Goal: Task Accomplishment & Management: Use online tool/utility

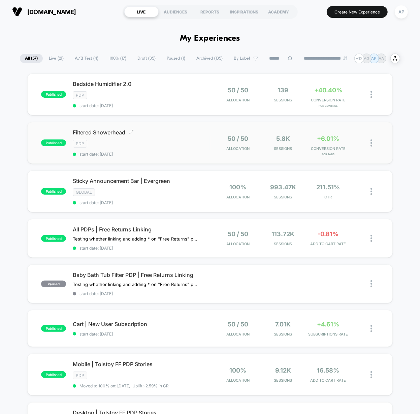
click at [178, 149] on div "Filtered Showerhead Click to edit experience details Click to edit experience d…" at bounding box center [141, 143] width 137 height 28
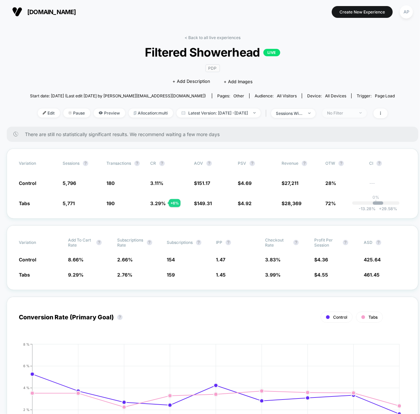
click at [355, 113] on div "No Filter" at bounding box center [341, 113] width 27 height 5
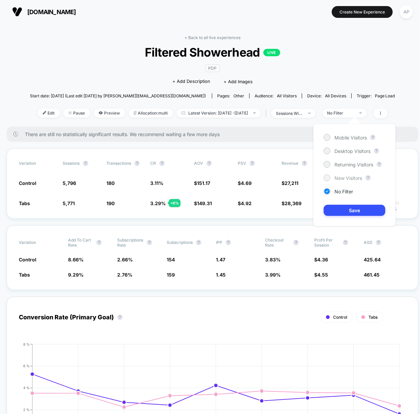
click at [347, 176] on span "New Visitors" at bounding box center [349, 178] width 28 height 6
click at [369, 209] on button "Save" at bounding box center [355, 210] width 62 height 11
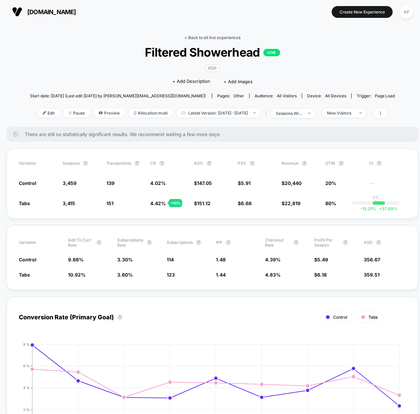
click at [207, 39] on link "< Back to all live experiences" at bounding box center [213, 37] width 56 height 5
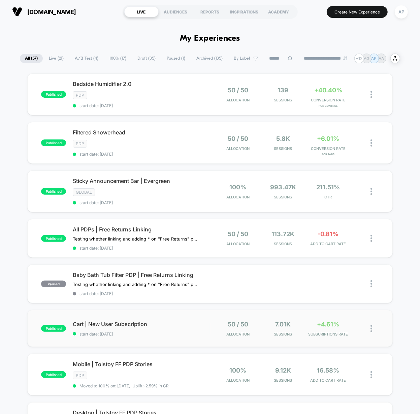
click at [196, 333] on div "published Cart | New User Subscription start date: [DATE] 50 / 50 Allocation 7.…" at bounding box center [210, 328] width 366 height 37
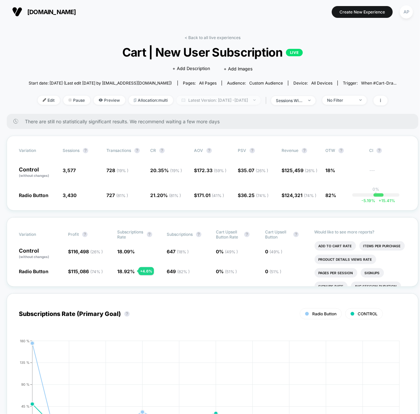
click at [228, 101] on span "Latest Version: [DATE] - [DATE]" at bounding box center [219, 100] width 84 height 9
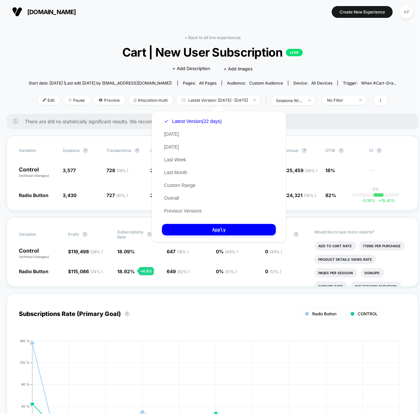
click at [108, 43] on div "< Back to all live experiences Cart | New User Subscription LIVE Click to edit …" at bounding box center [213, 74] width 369 height 79
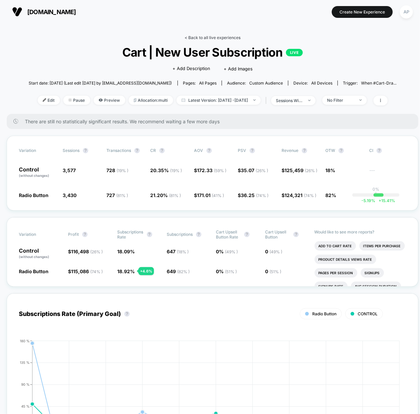
click at [202, 38] on link "< Back to all live experiences" at bounding box center [213, 37] width 56 height 5
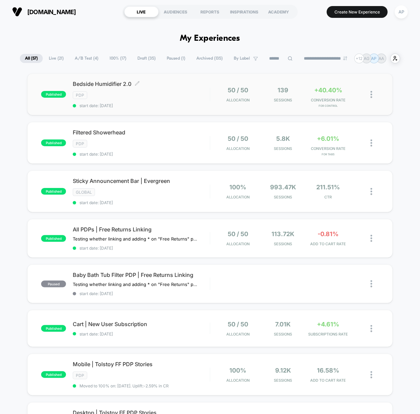
click at [167, 100] on div "Bedside Humidifier 2.0 Click to edit experience details Click to edit experienc…" at bounding box center [141, 95] width 137 height 28
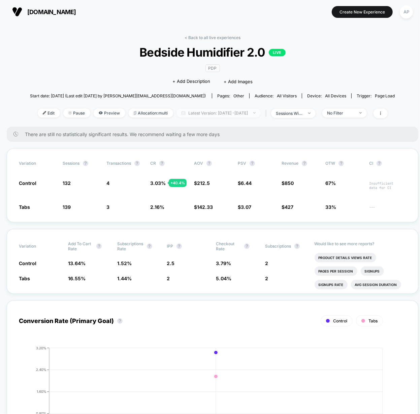
click at [188, 112] on span "Latest Version: [DATE] - [DATE]" at bounding box center [219, 113] width 84 height 9
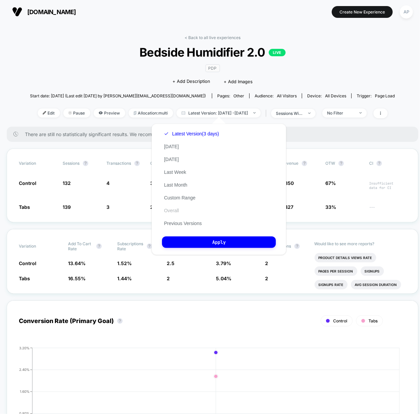
click at [172, 212] on button "Overall" at bounding box center [171, 211] width 19 height 6
click at [223, 242] on button "Apply" at bounding box center [219, 242] width 114 height 11
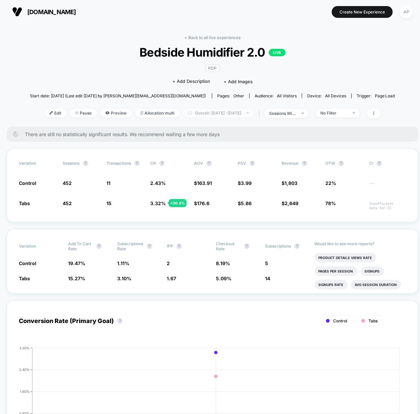
click at [224, 113] on span "Overall: [DATE] - [DATE]" at bounding box center [218, 113] width 71 height 9
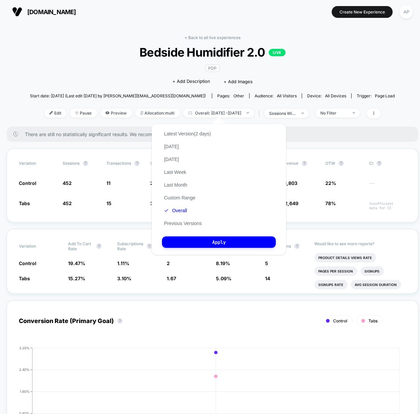
click at [185, 198] on button "Custom Range" at bounding box center [179, 198] width 35 height 6
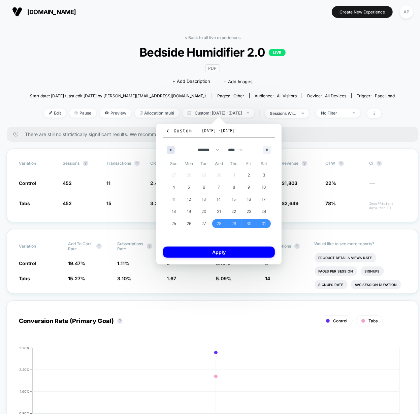
click at [169, 150] on icon "button" at bounding box center [169, 150] width 3 height 3
drag, startPoint x: 204, startPoint y: 172, endPoint x: 223, endPoint y: 168, distance: 19.6
click at [204, 171] on span "1" at bounding box center [204, 175] width 2 height 12
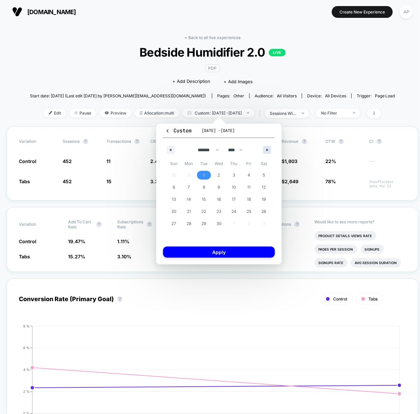
click at [265, 152] on button "button" at bounding box center [267, 150] width 8 height 8
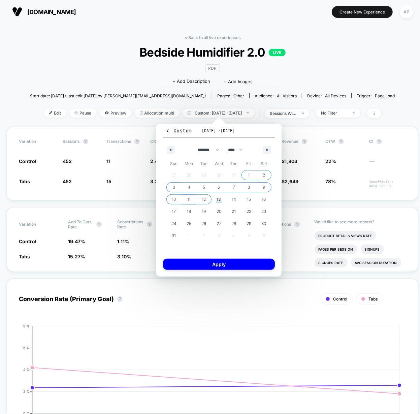
click at [201, 199] on span "12" at bounding box center [204, 199] width 15 height 9
select select "*"
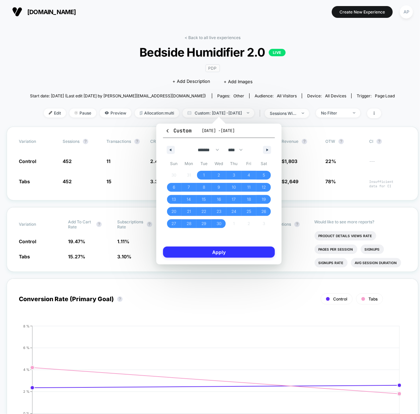
click at [202, 253] on button "Apply" at bounding box center [219, 252] width 112 height 11
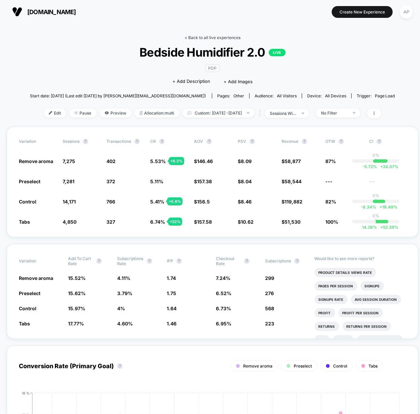
click at [207, 39] on link "< Back to all live experiences" at bounding box center [213, 37] width 56 height 5
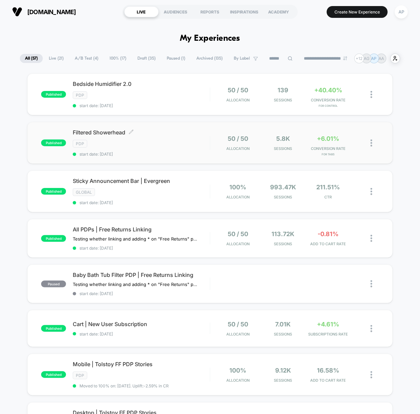
click at [160, 143] on div "PDP" at bounding box center [141, 144] width 137 height 8
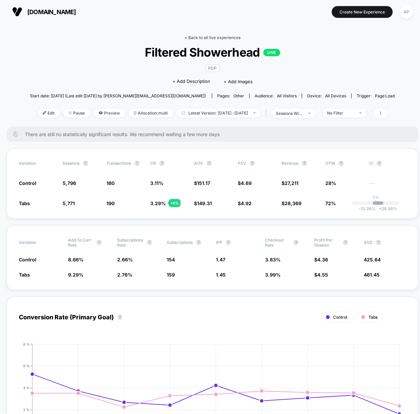
click at [206, 36] on link "< Back to all live experiences" at bounding box center [213, 37] width 56 height 5
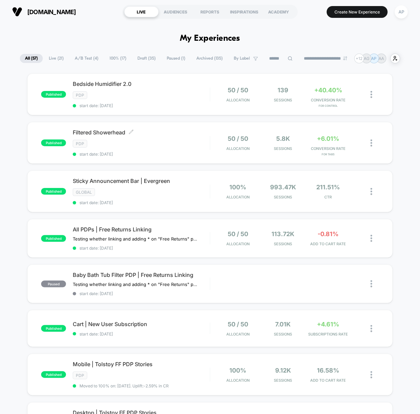
click at [176, 146] on div "Filtered Showerhead Click to edit experience details Click to edit experience d…" at bounding box center [141, 143] width 137 height 28
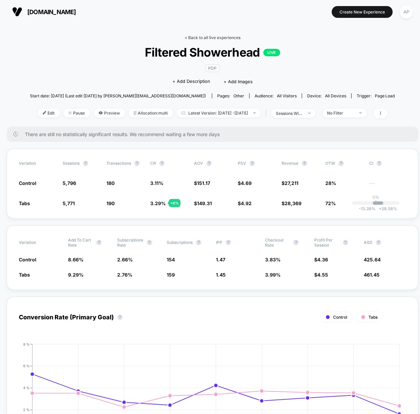
click at [208, 36] on link "< Back to all live experiences" at bounding box center [213, 37] width 56 height 5
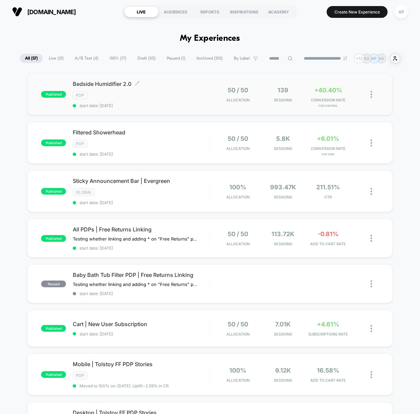
click at [171, 96] on div "PDP" at bounding box center [141, 95] width 137 height 8
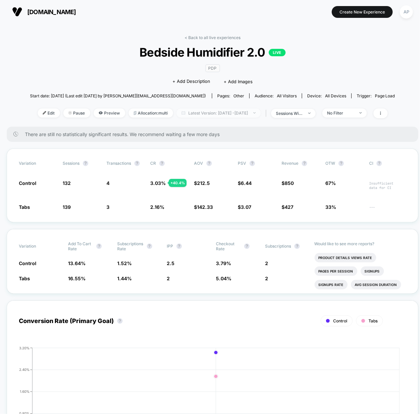
click at [197, 112] on span "Latest Version: [DATE] - [DATE]" at bounding box center [219, 113] width 84 height 9
select select "*"
select select "****"
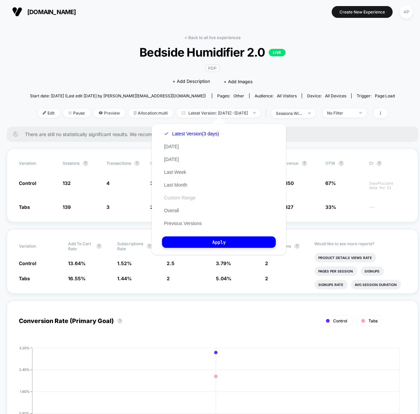
click at [175, 197] on button "Custom Range" at bounding box center [179, 198] width 35 height 6
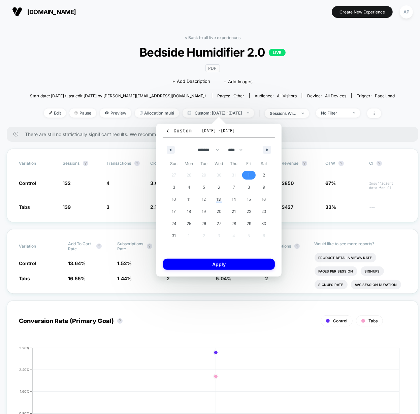
click at [249, 174] on span "1" at bounding box center [250, 175] width 2 height 12
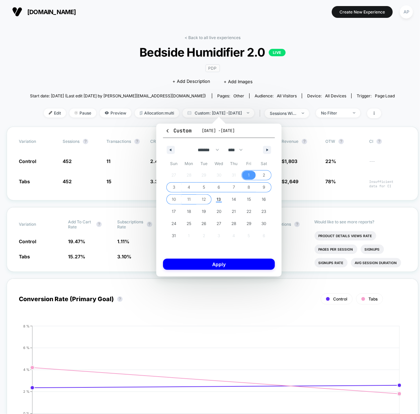
click at [205, 199] on span "12" at bounding box center [204, 200] width 4 height 12
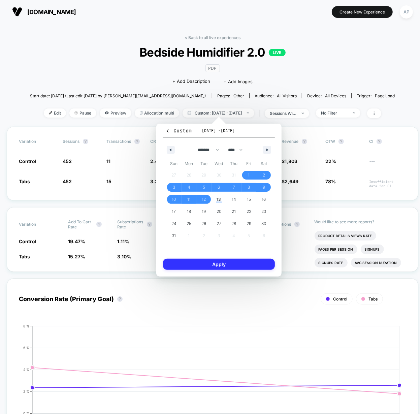
click at [221, 265] on button "Apply" at bounding box center [219, 264] width 112 height 11
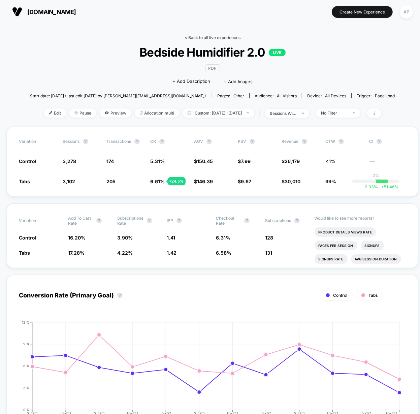
click at [206, 37] on link "< Back to all live experiences" at bounding box center [213, 37] width 56 height 5
